Goal: Task Accomplishment & Management: Use online tool/utility

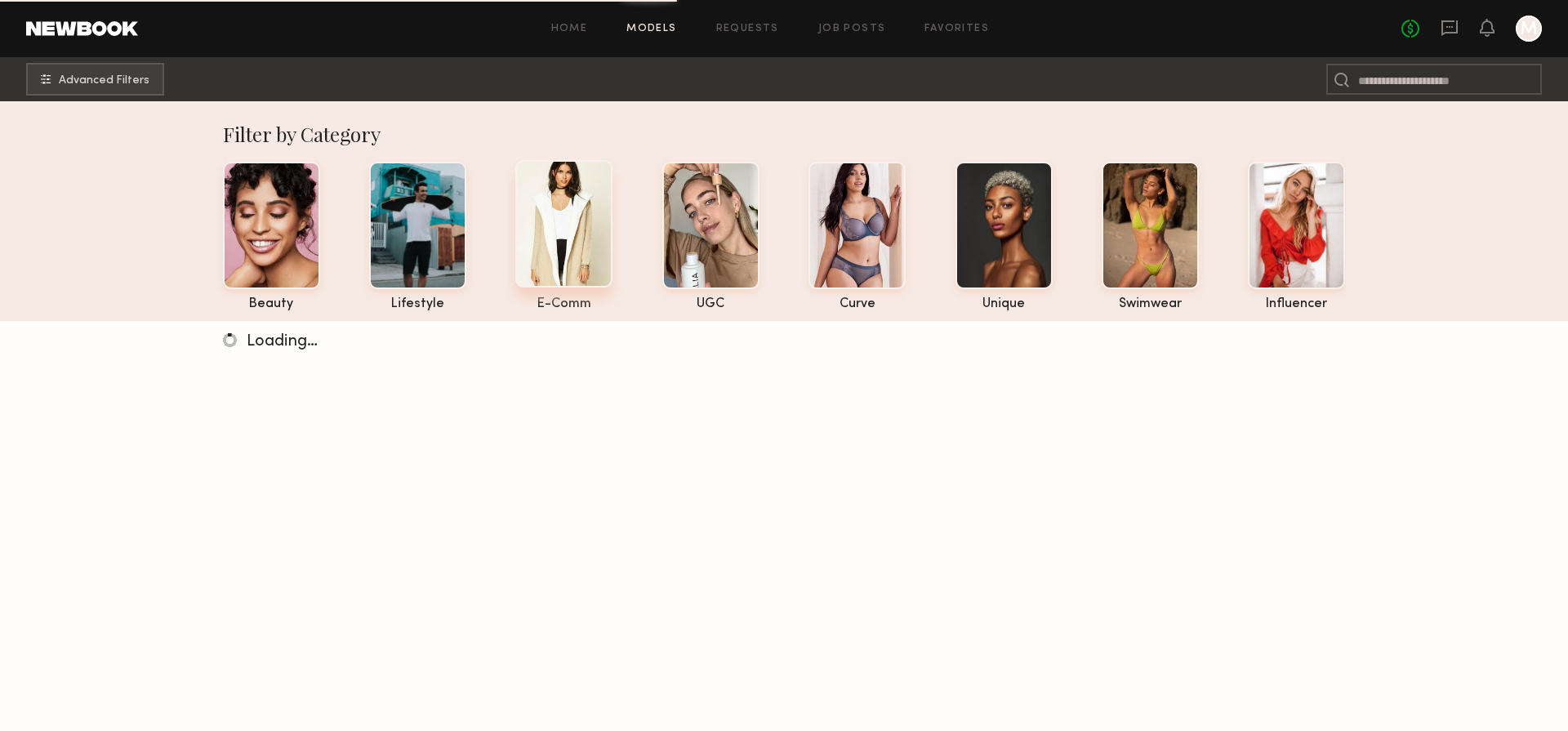
click at [587, 258] on div at bounding box center [563, 224] width 97 height 128
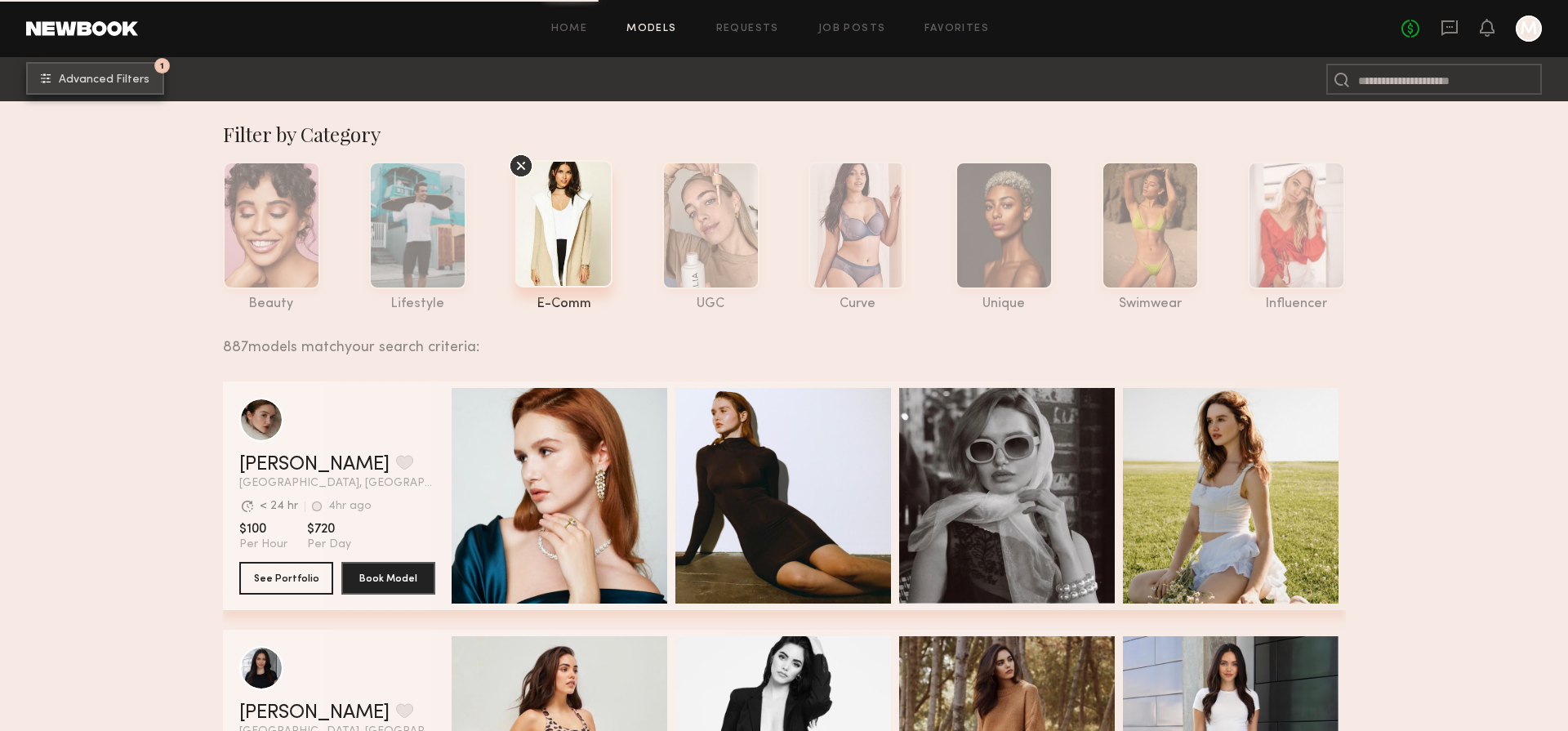
click at [116, 77] on span "Advanced Filters" at bounding box center [104, 79] width 91 height 11
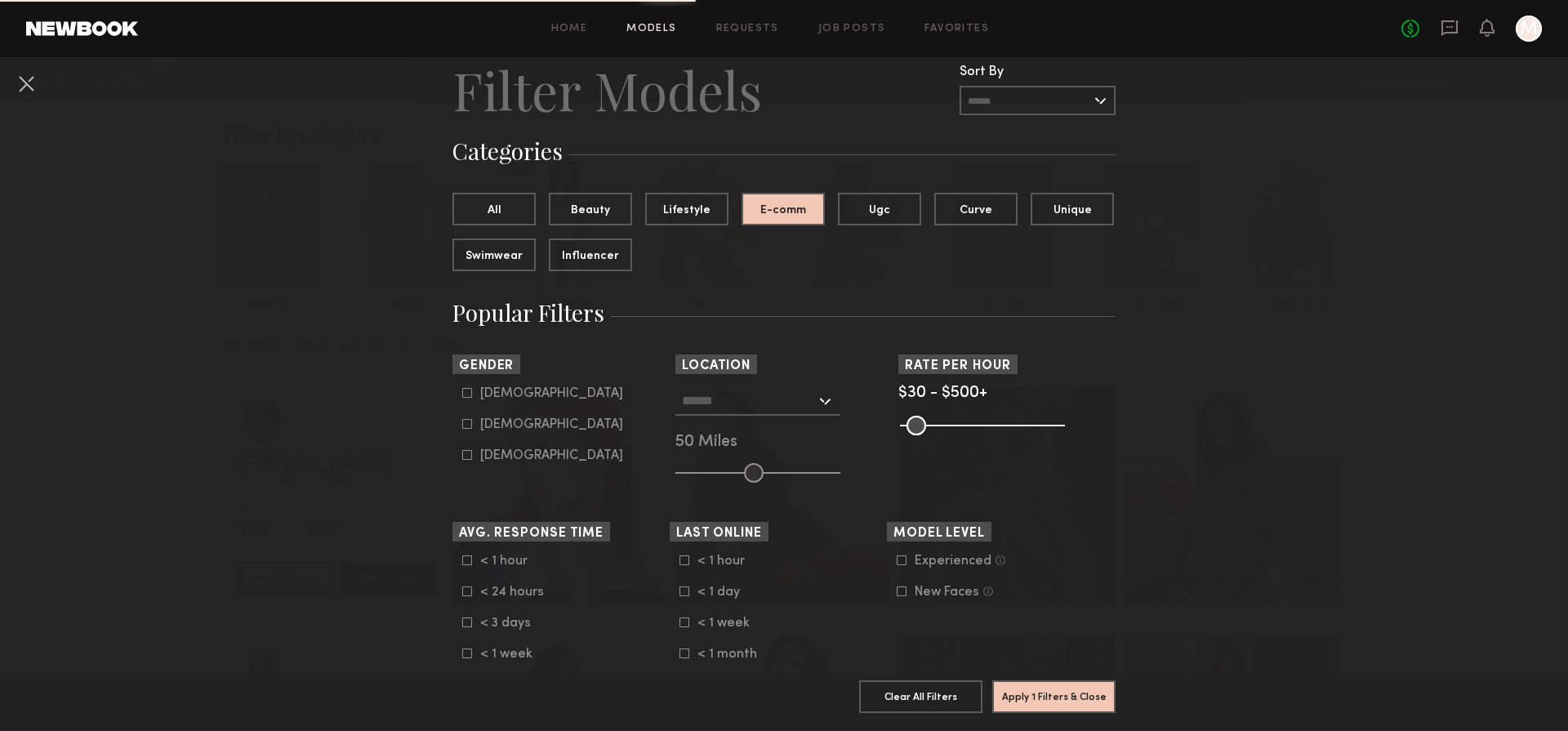
scroll to position [54, 0]
click at [498, 211] on button "All" at bounding box center [494, 207] width 83 height 32
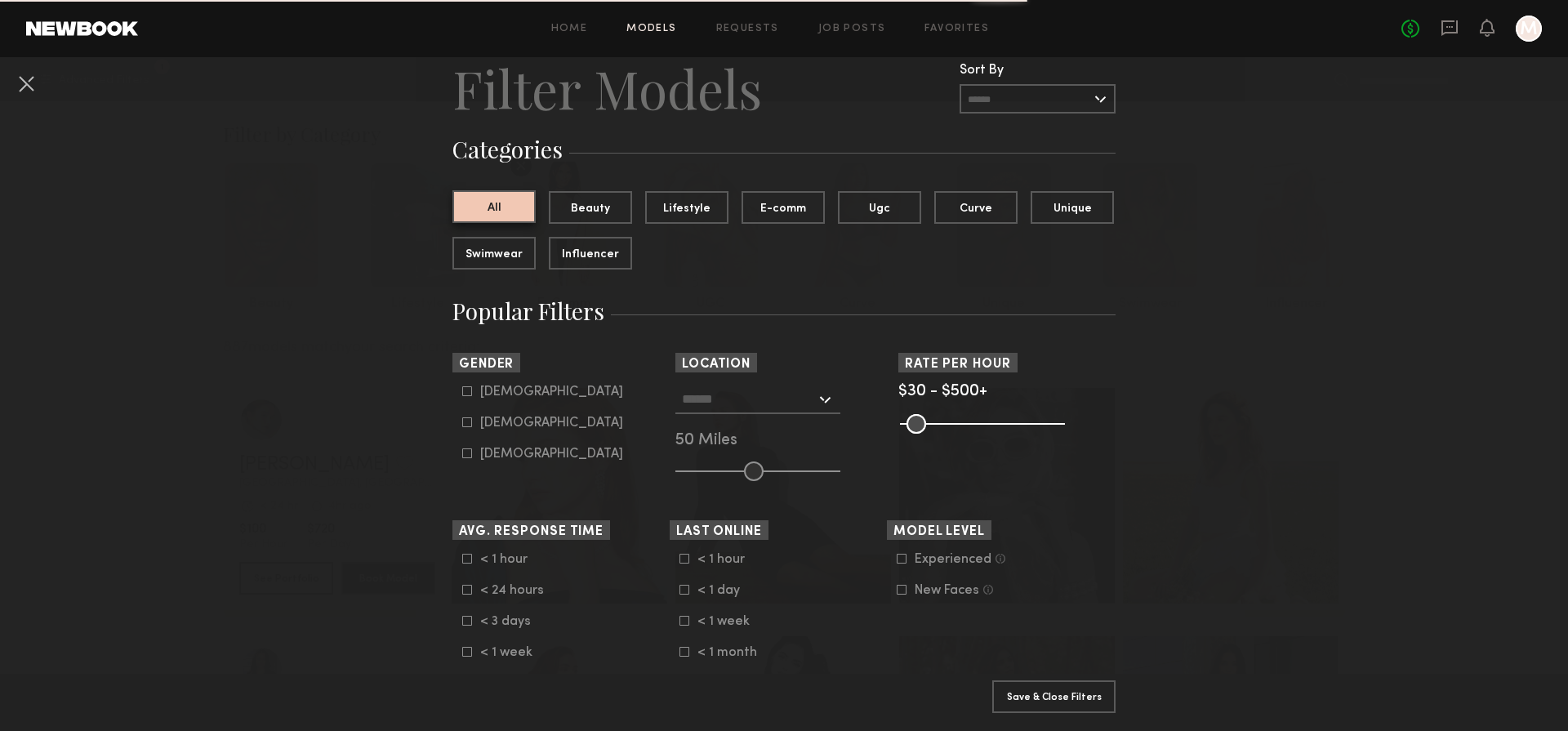
scroll to position [114, 0]
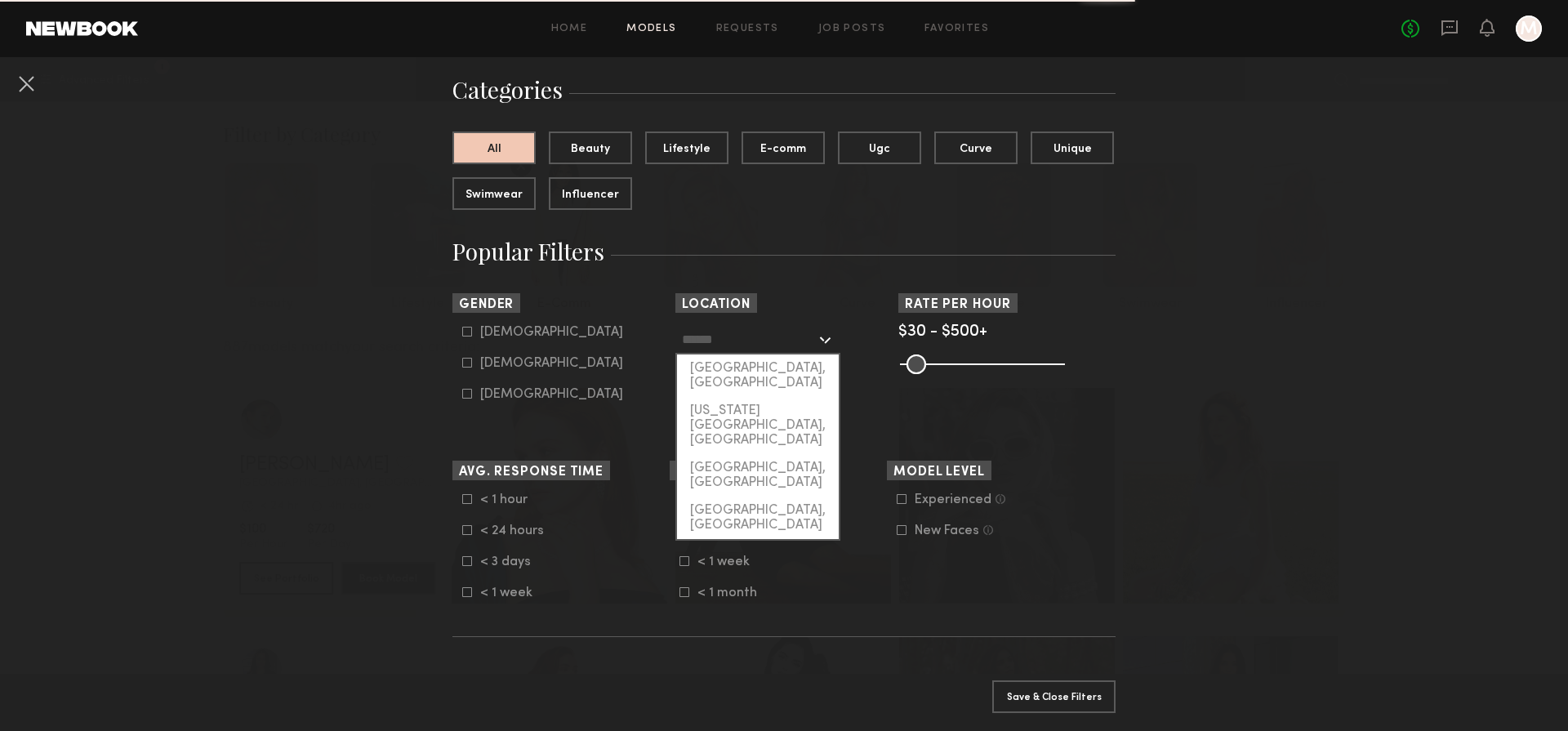
click at [751, 346] on input "text" at bounding box center [749, 339] width 134 height 28
click at [756, 375] on div "Los Angeles, CA" at bounding box center [758, 376] width 161 height 42
type input "**********"
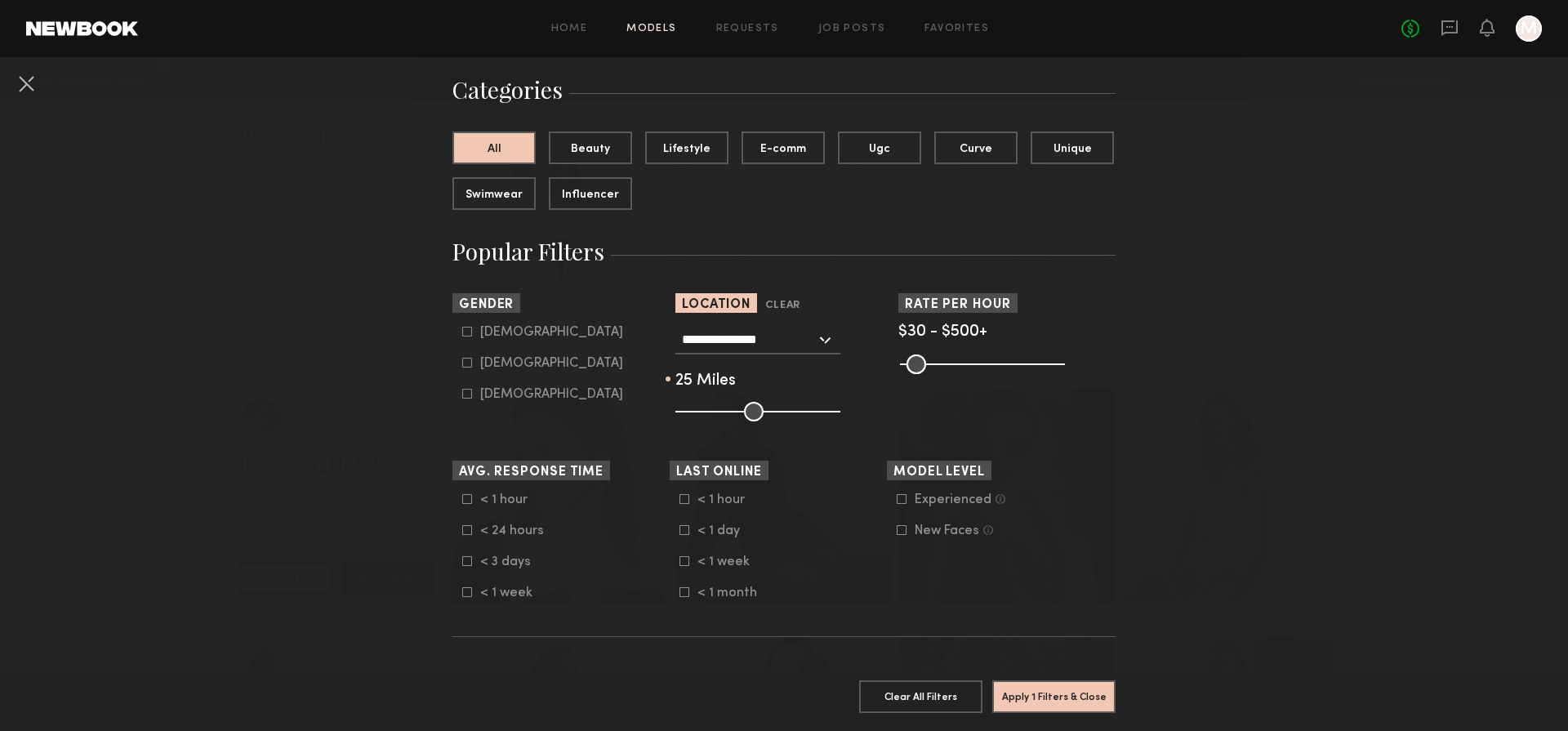
drag, startPoint x: 744, startPoint y: 409, endPoint x: 714, endPoint y: 411, distance: 30.1
type input "**"
click at [714, 411] on input "range" at bounding box center [758, 411] width 165 height 20
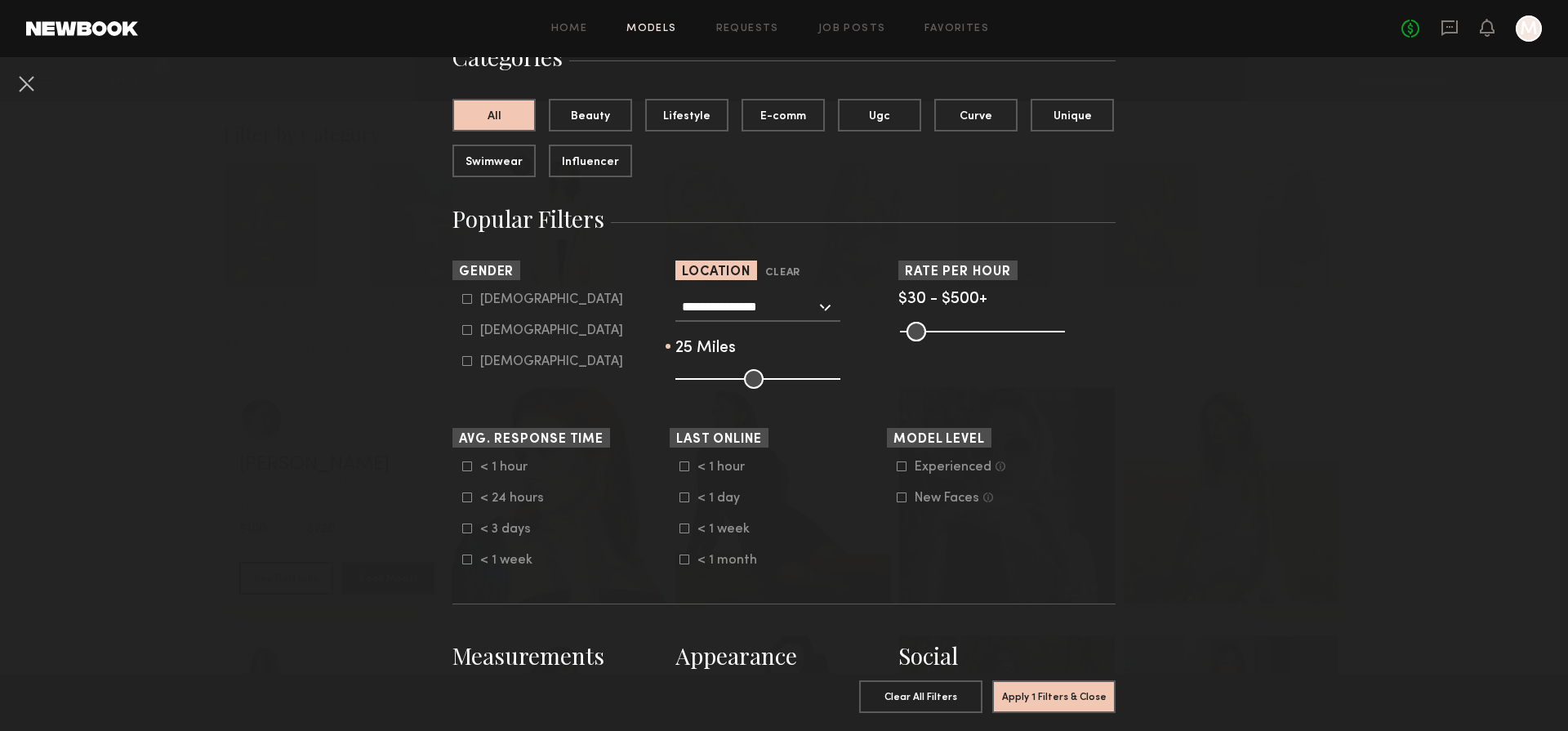
click at [465, 304] on common-framework-checkbox "Male" at bounding box center [566, 299] width 207 height 14
click at [470, 298] on icon at bounding box center [467, 299] width 10 height 10
type input "*"
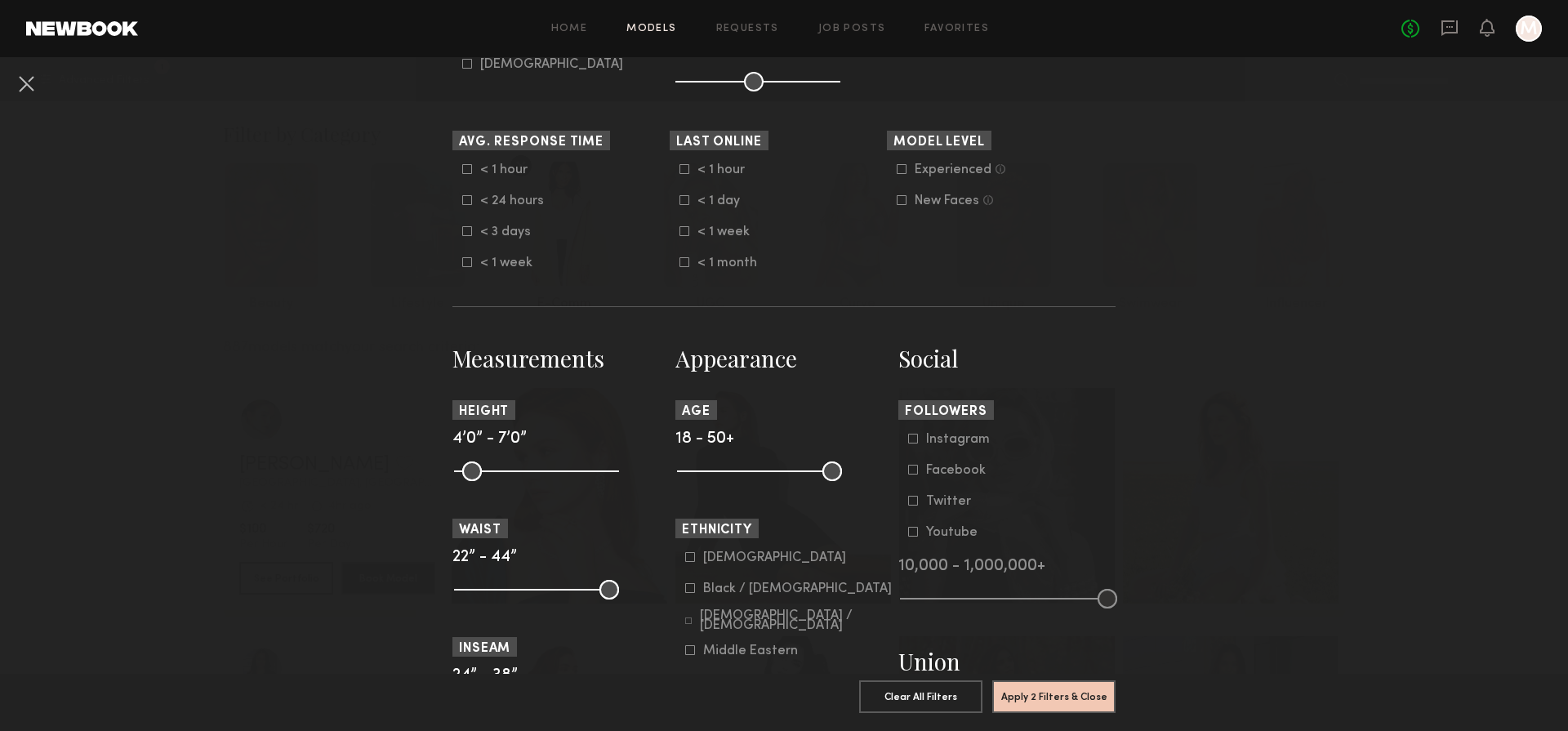
scroll to position [586, 0]
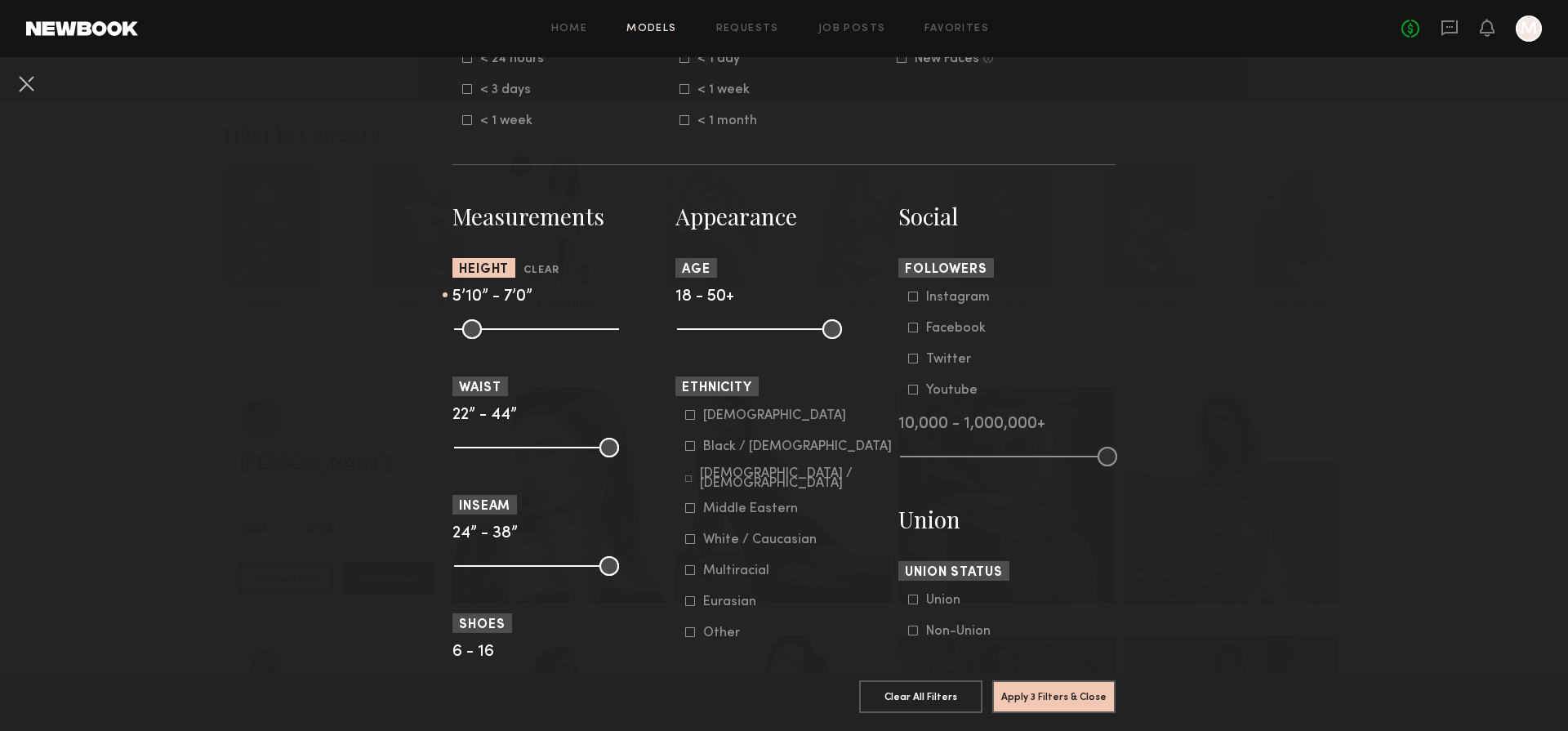
drag, startPoint x: 465, startPoint y: 323, endPoint x: 555, endPoint y: 344, distance: 92.4
type input "**"
click at [555, 339] on input "range" at bounding box center [536, 329] width 165 height 20
drag, startPoint x: 607, startPoint y: 334, endPoint x: 568, endPoint y: 333, distance: 39.0
type input "**"
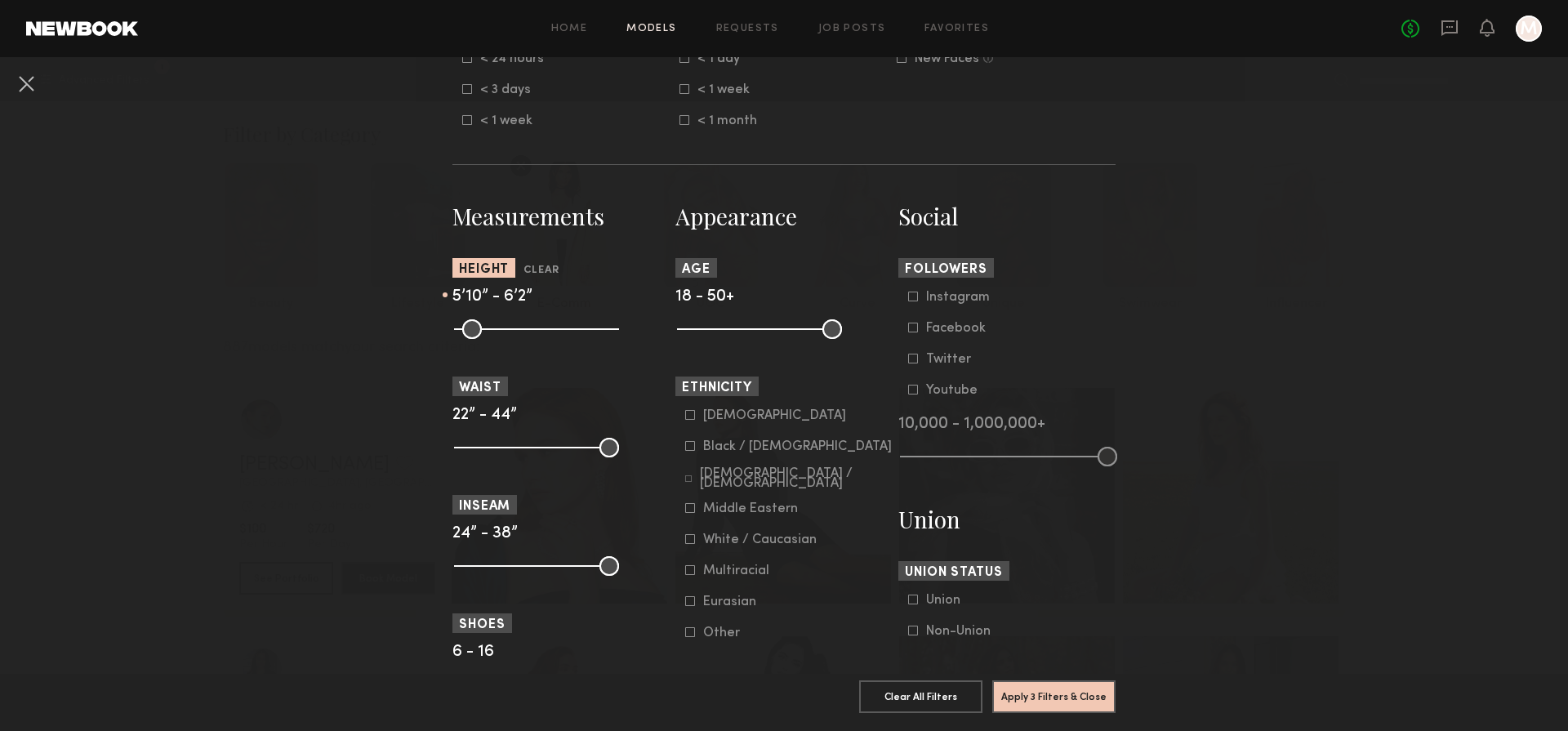
click at [568, 333] on input "range" at bounding box center [536, 329] width 165 height 20
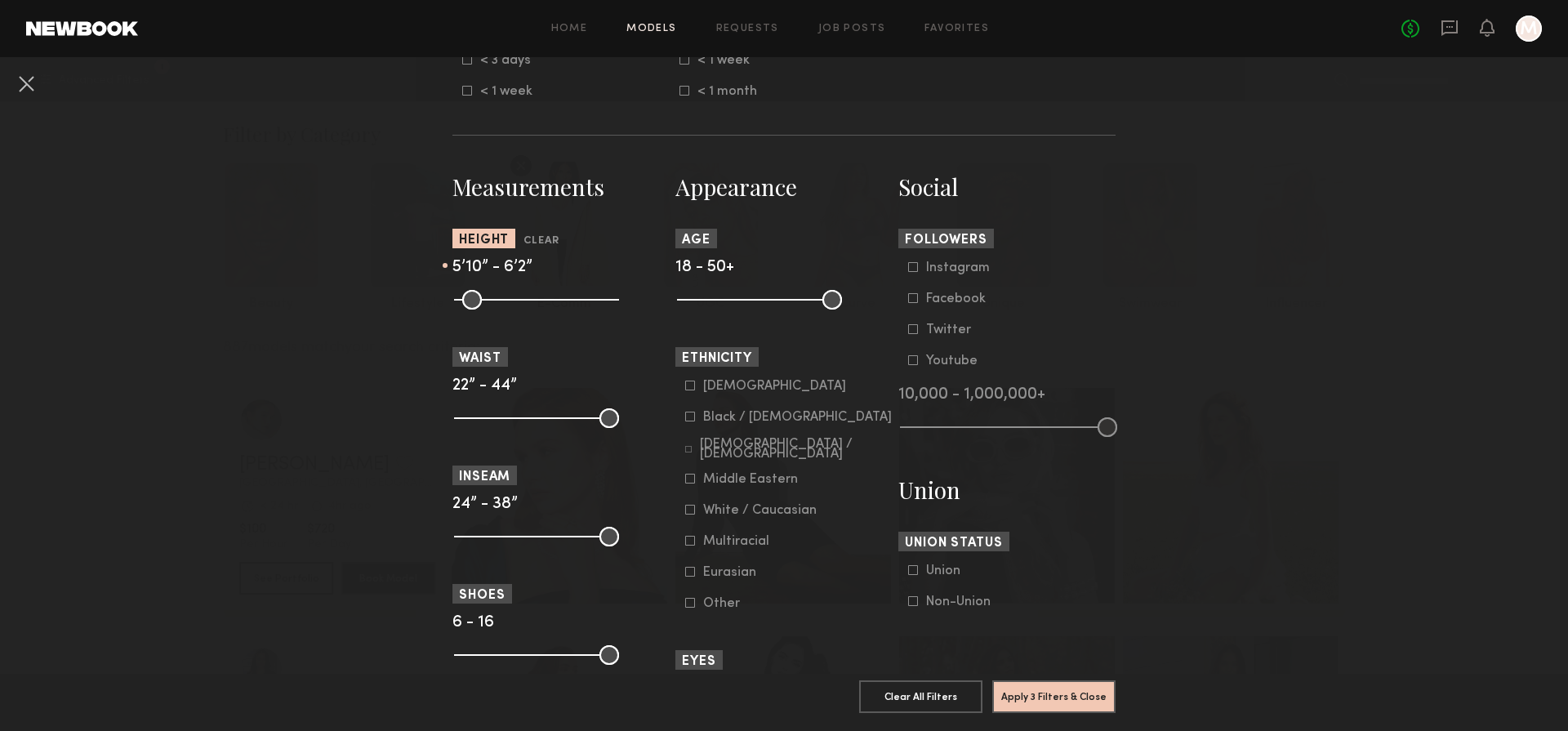
scroll to position [639, 0]
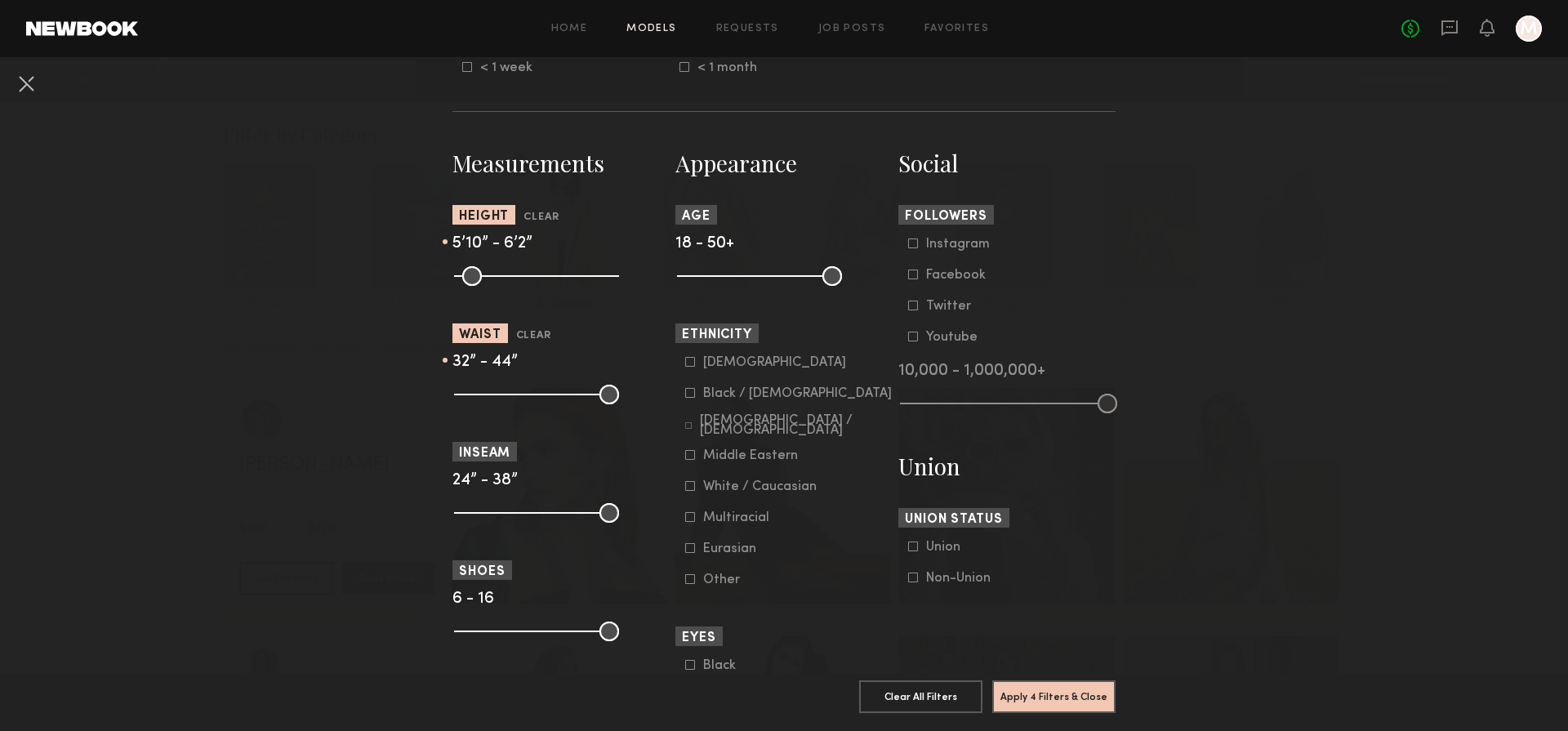
drag, startPoint x: 462, startPoint y: 398, endPoint x: 528, endPoint y: 394, distance: 66.1
click at [528, 394] on input "range" at bounding box center [536, 394] width 165 height 20
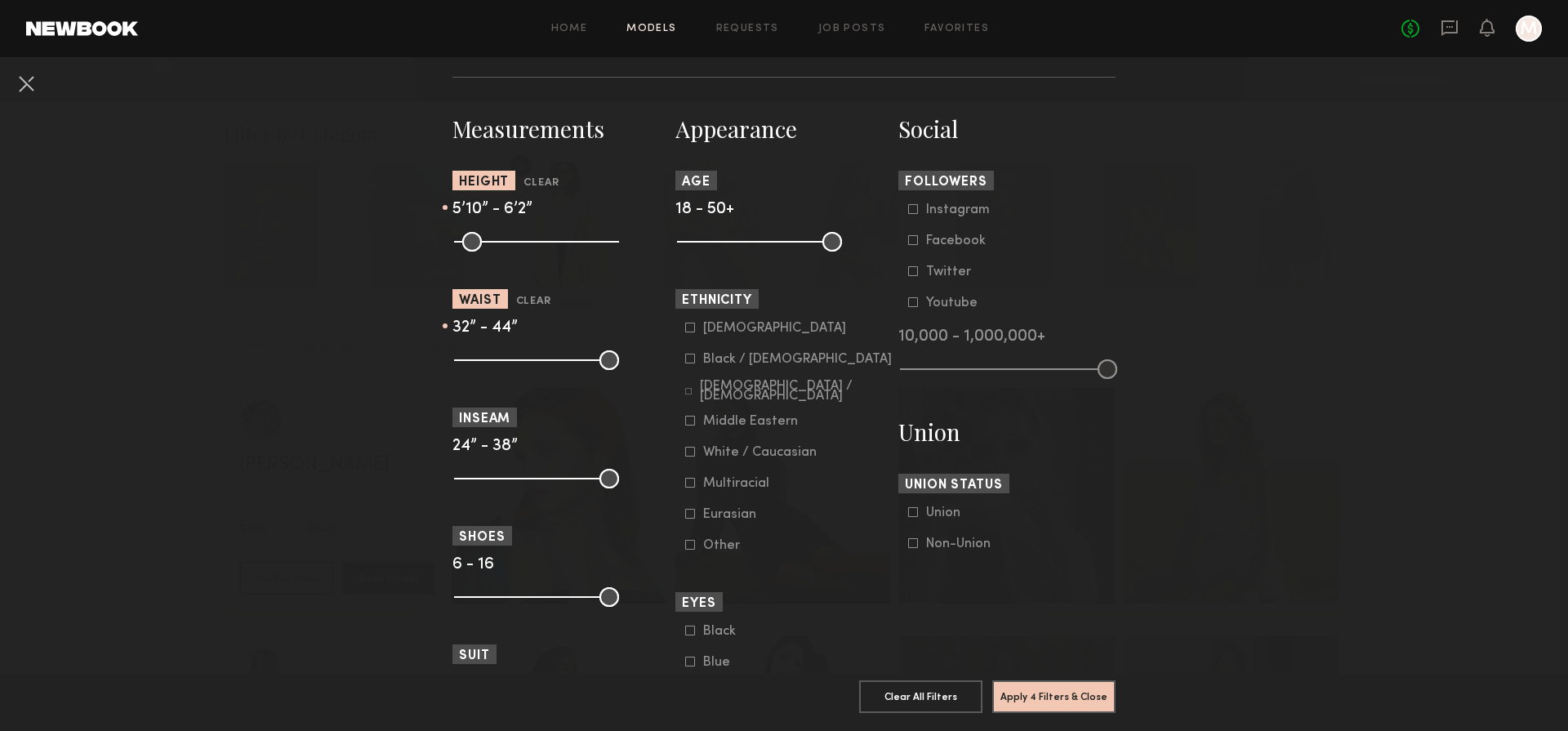
scroll to position [674, 0]
type input "**"
click at [529, 364] on input "range" at bounding box center [536, 359] width 165 height 20
click at [405, 387] on nb-browse-filters "**********" at bounding box center [784, 279] width 1568 height 1792
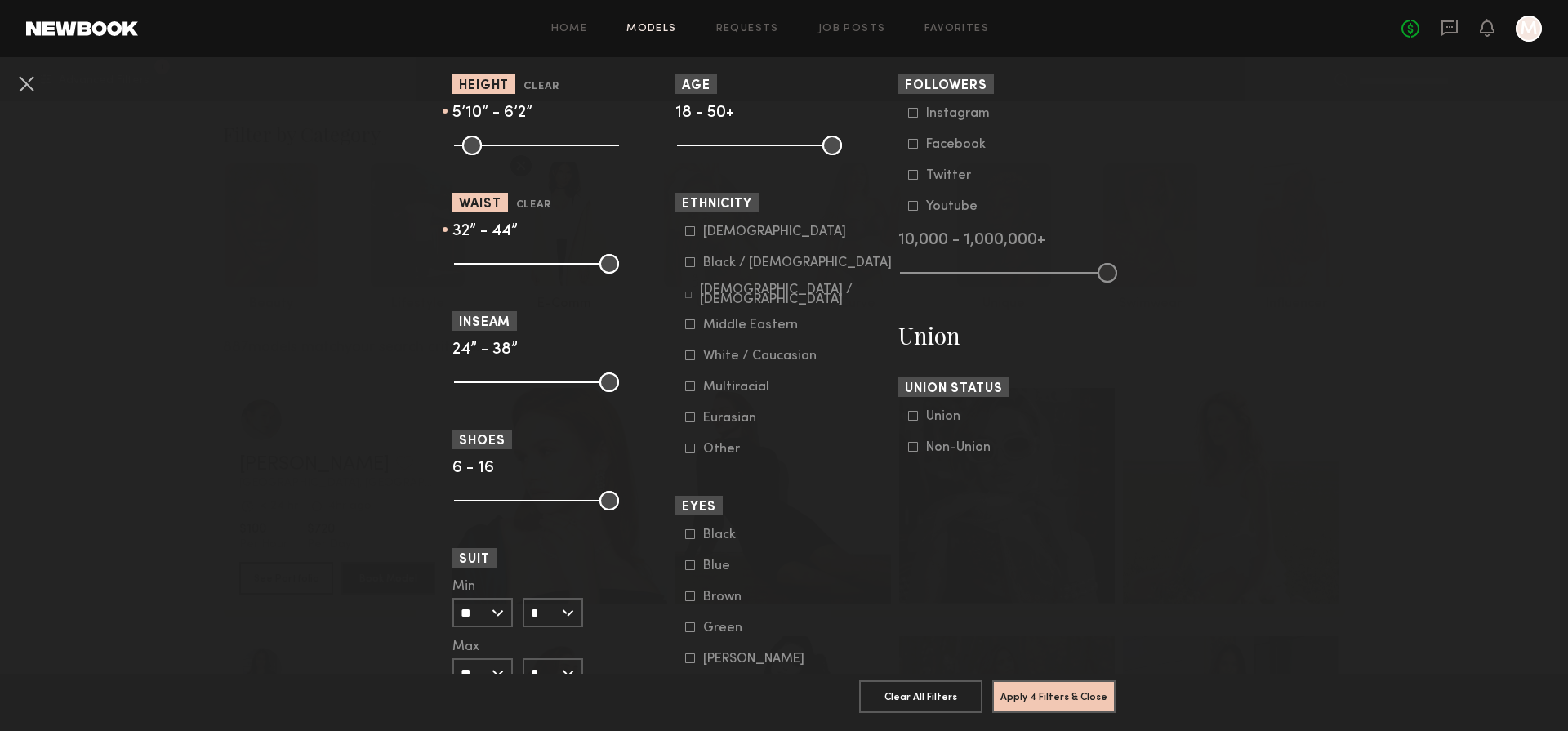
scroll to position [801, 0]
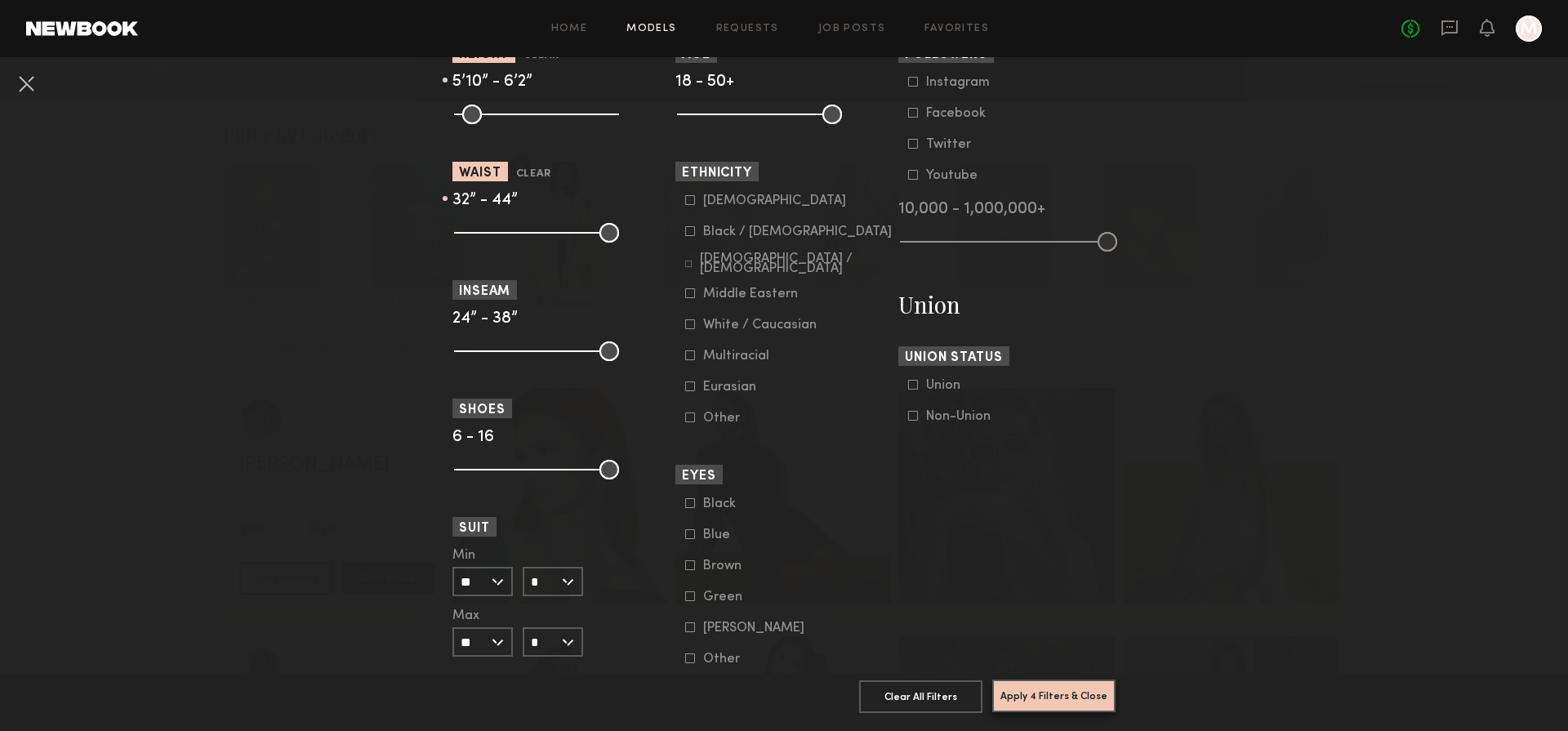
click at [1059, 701] on button "Apply 4 Filters & Close" at bounding box center [1054, 696] width 123 height 32
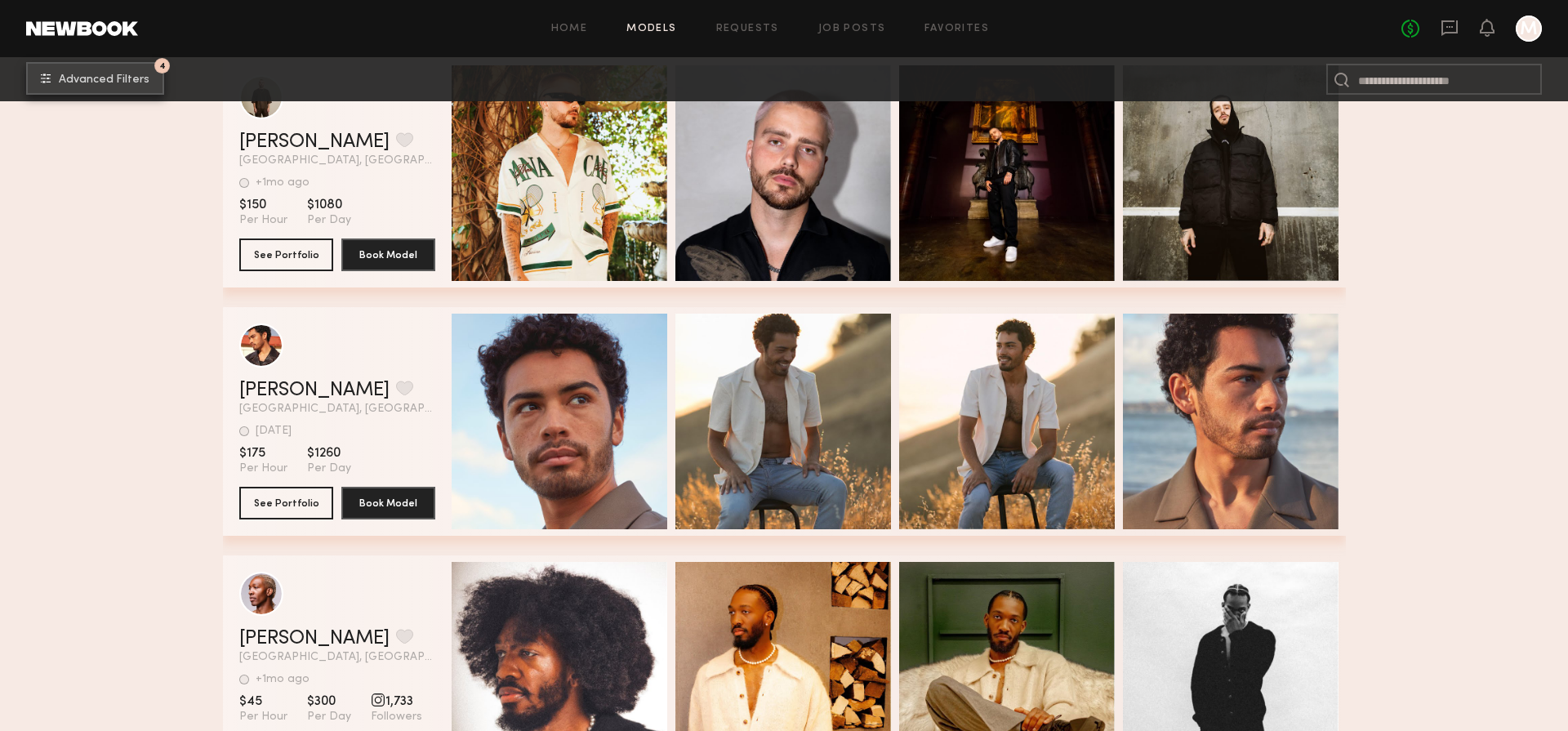
scroll to position [40433, 0]
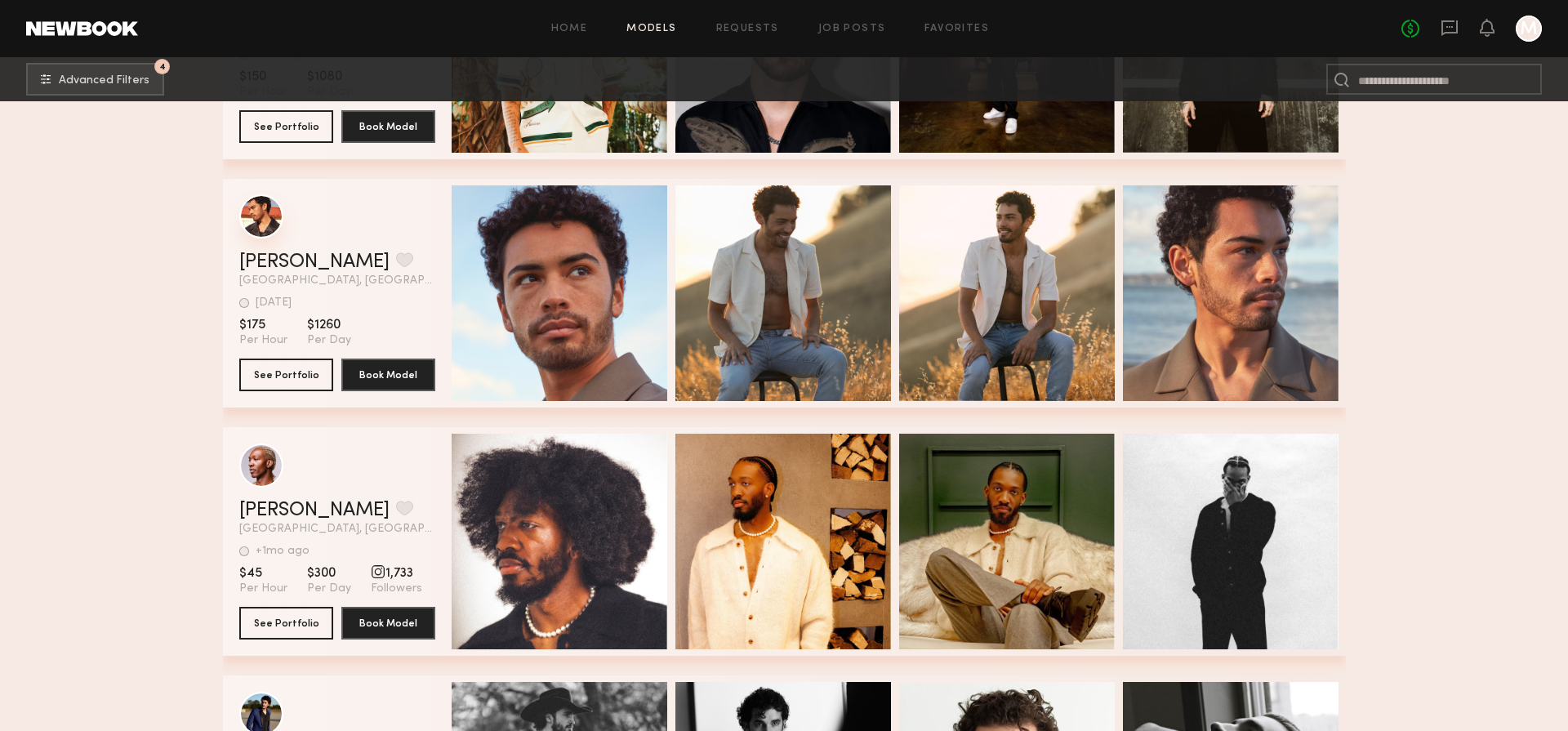
click at [262, 212] on div "grid" at bounding box center [262, 217] width 44 height 44
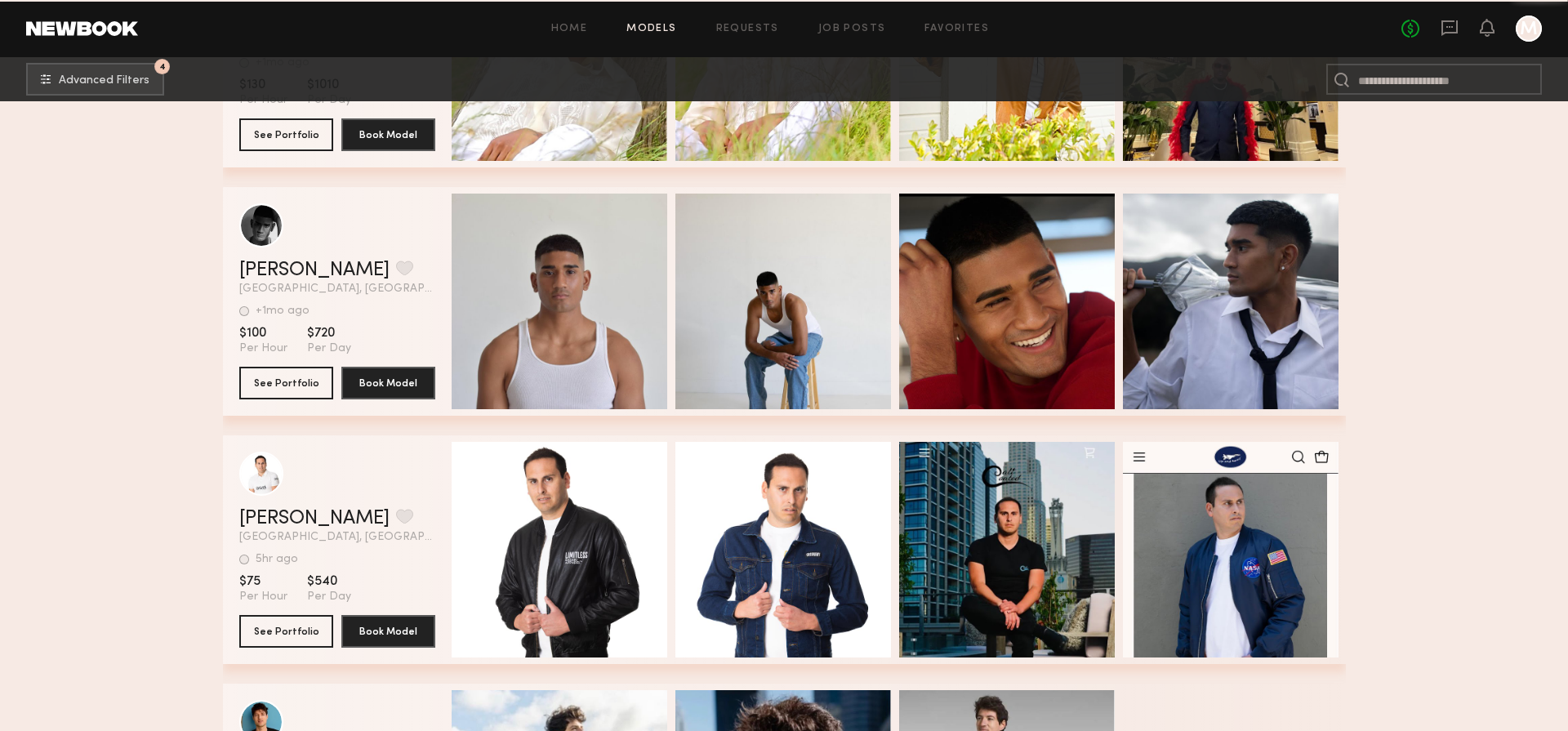
scroll to position [50363, 0]
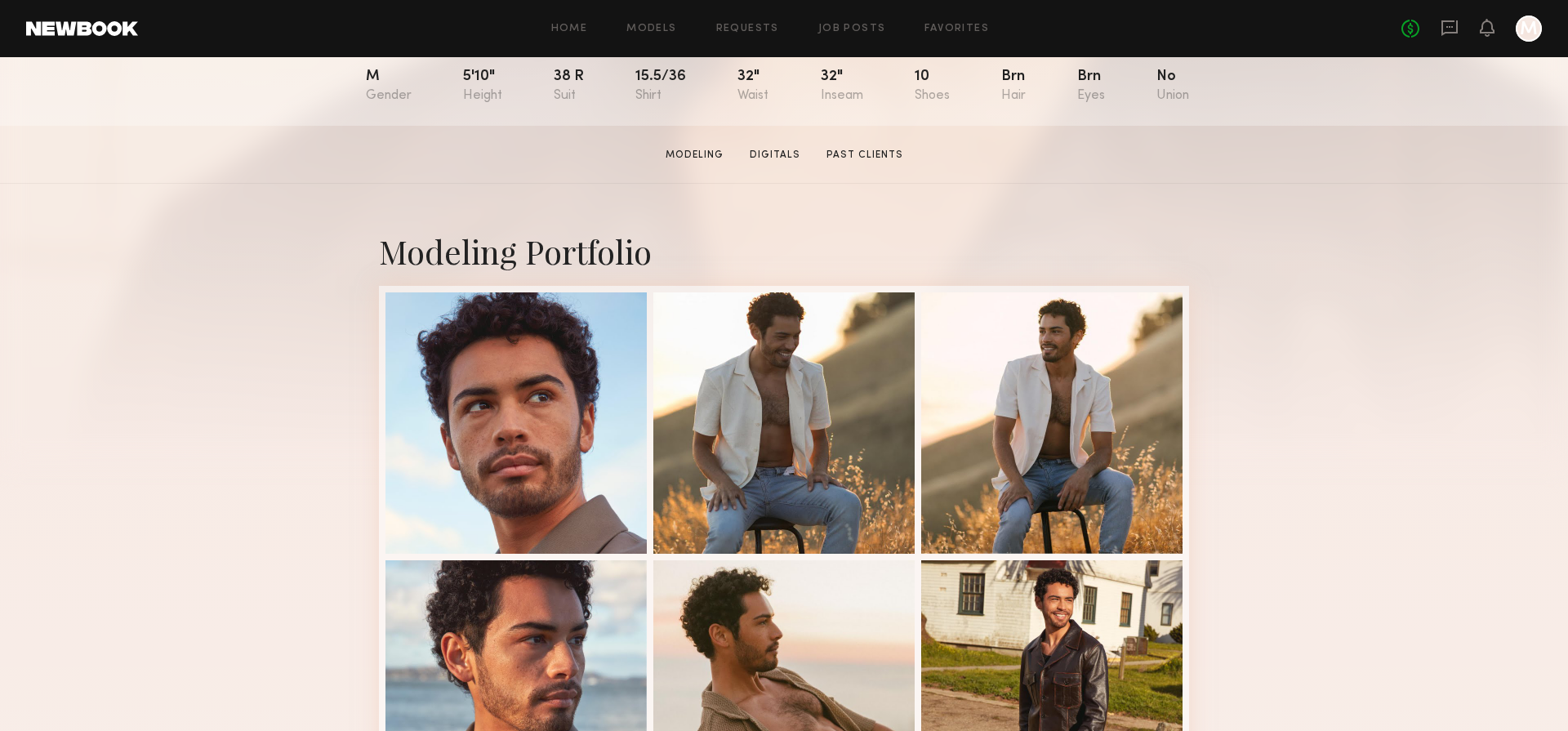
scroll to position [191, 0]
